Goal: Find contact information: Find contact information

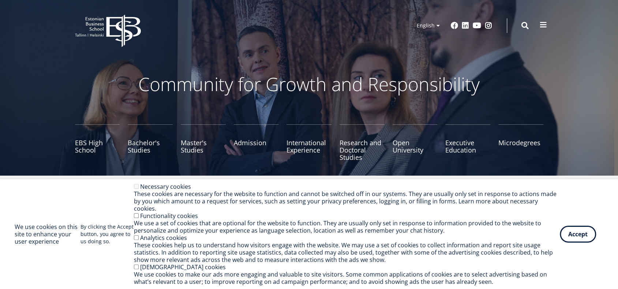
click at [544, 23] on span at bounding box center [543, 24] width 7 height 7
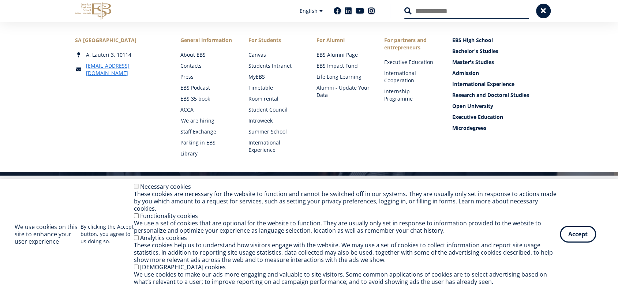
click at [200, 121] on link "We are hiring" at bounding box center [207, 120] width 53 height 7
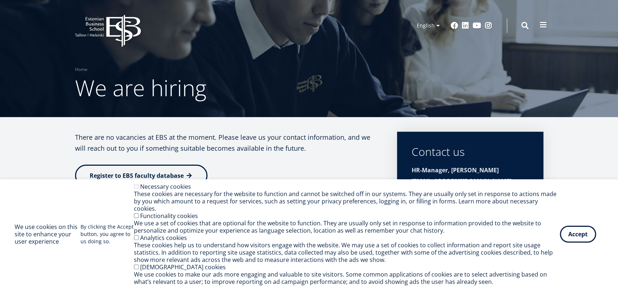
click at [544, 24] on span at bounding box center [543, 24] width 7 height 7
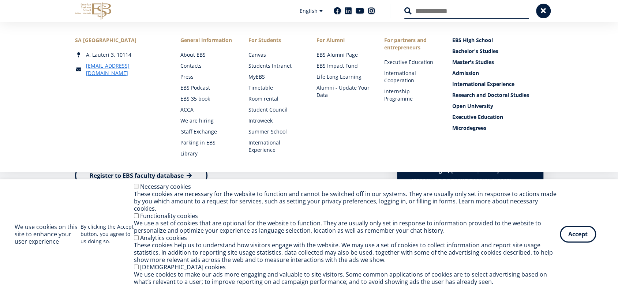
click at [199, 133] on link "Staff Exchange" at bounding box center [207, 131] width 53 height 7
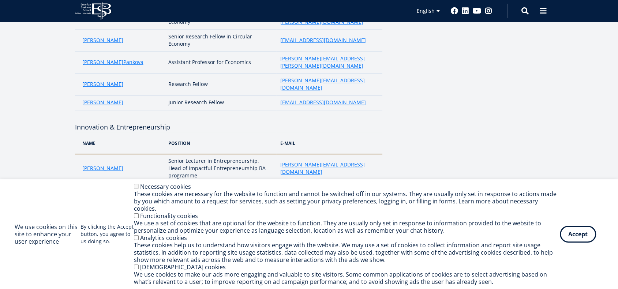
scroll to position [183, 0]
click at [580, 234] on button "Accept" at bounding box center [578, 232] width 36 height 17
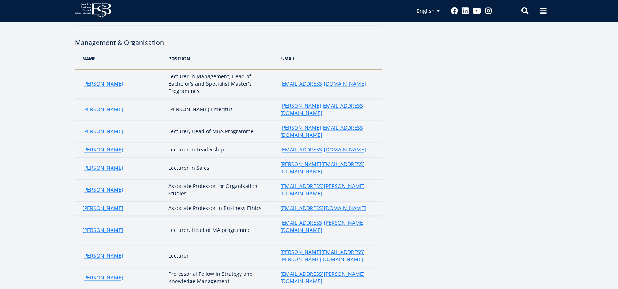
scroll to position [567, 0]
drag, startPoint x: 340, startPoint y: 202, endPoint x: 274, endPoint y: 204, distance: 66.6
copy link "maryna.averkyna@ebs.ee"
drag, startPoint x: 127, startPoint y: 200, endPoint x: 83, endPoint y: 202, distance: 44.7
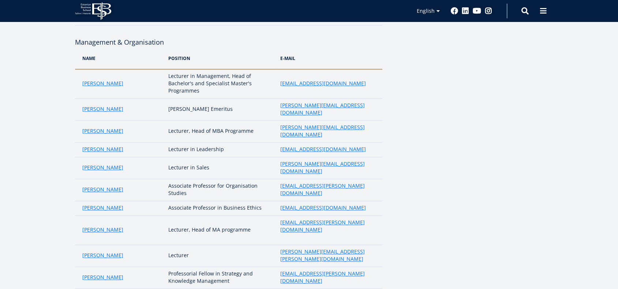
copy link "Maryna Averkyna"
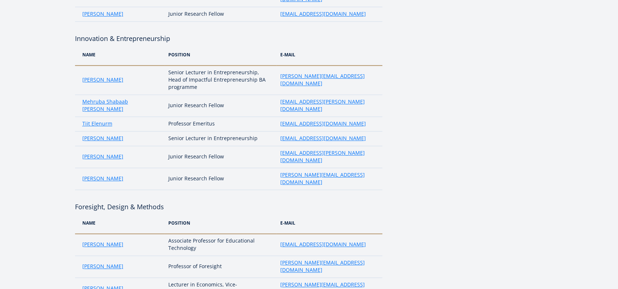
scroll to position [0, 0]
